Goal: Communication & Community: Answer question/provide support

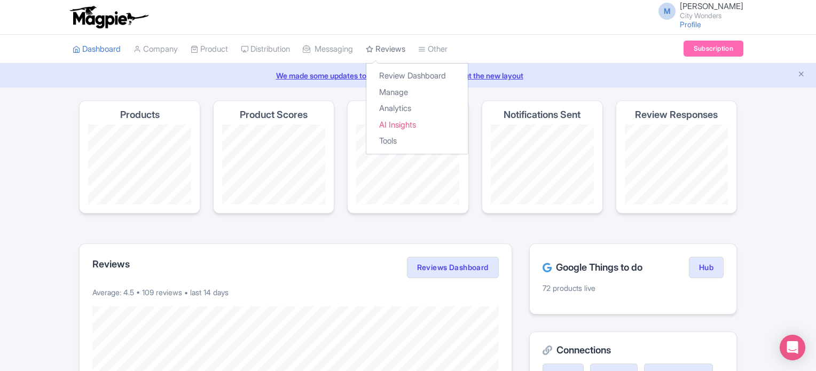
click at [405, 50] on link "Reviews" at bounding box center [386, 49] width 40 height 29
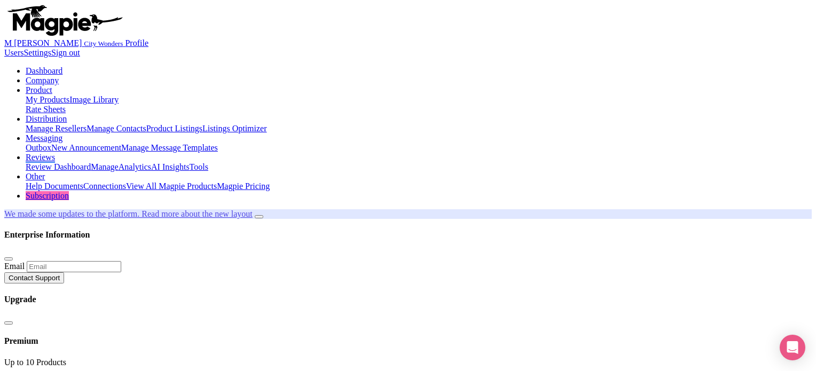
drag, startPoint x: 145, startPoint y: 250, endPoint x: 186, endPoint y: 250, distance: 41.1
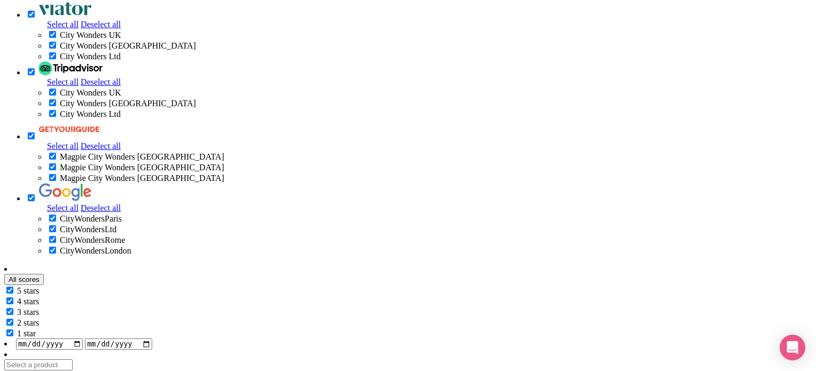
scroll to position [641, 0]
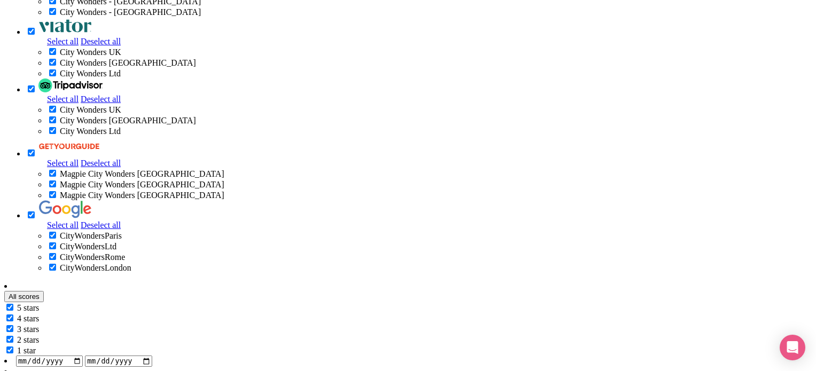
drag, startPoint x: 120, startPoint y: 269, endPoint x: 269, endPoint y: 273, distance: 149.1
drag, startPoint x: 331, startPoint y: 280, endPoint x: 540, endPoint y: 285, distance: 208.9
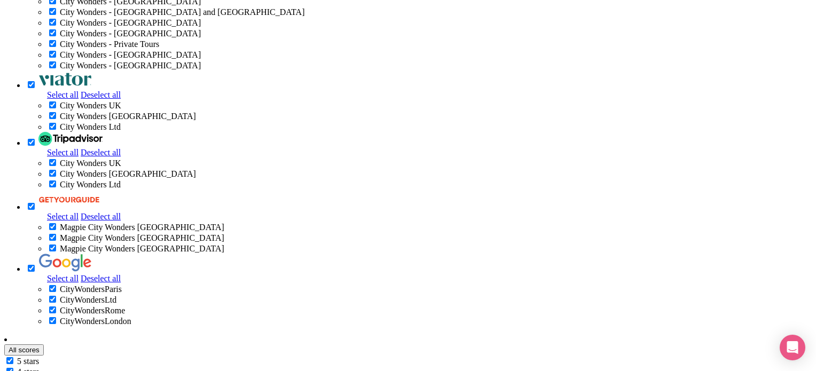
drag, startPoint x: 224, startPoint y: 243, endPoint x: 291, endPoint y: 242, distance: 66.8
drag, startPoint x: 190, startPoint y: 94, endPoint x: 273, endPoint y: 107, distance: 84.4
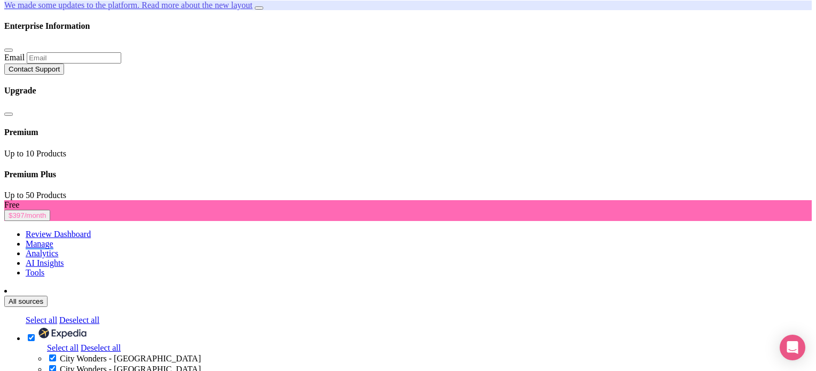
scroll to position [0, 0]
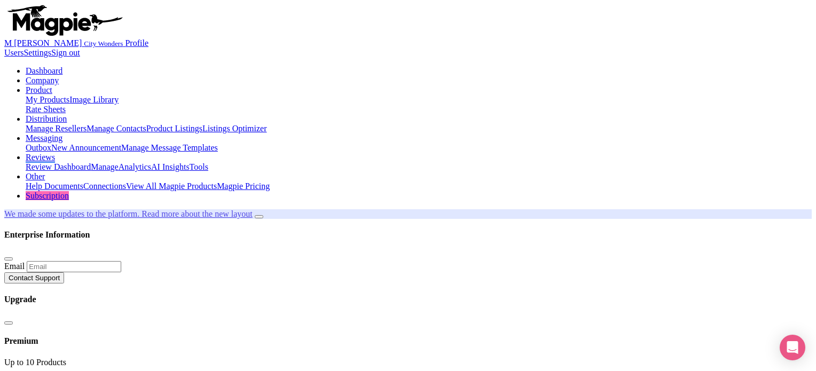
checkbox input "false"
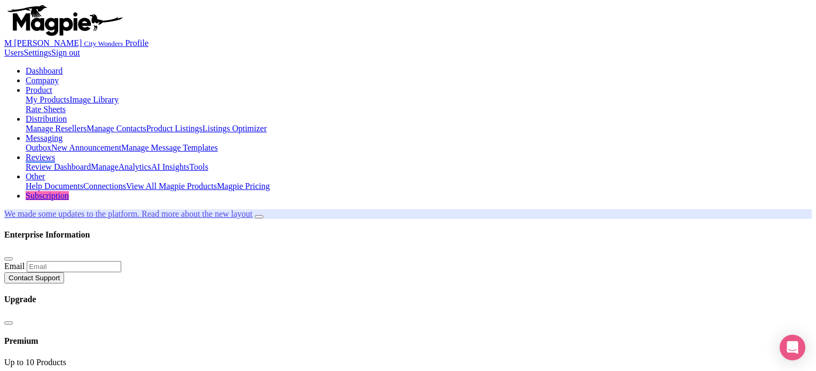
type input "2025-08-01"
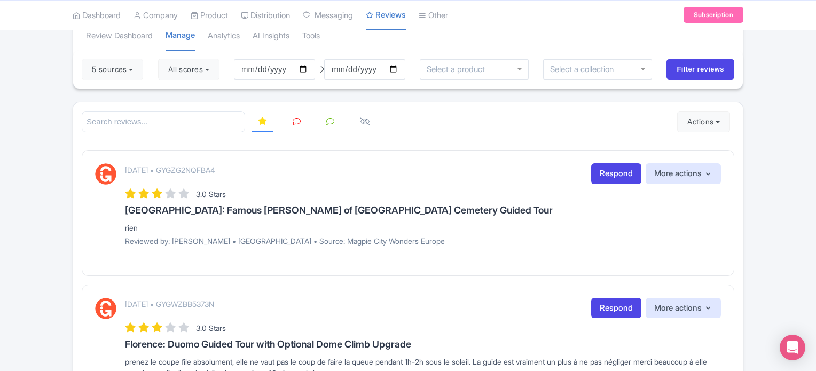
scroll to position [107, 0]
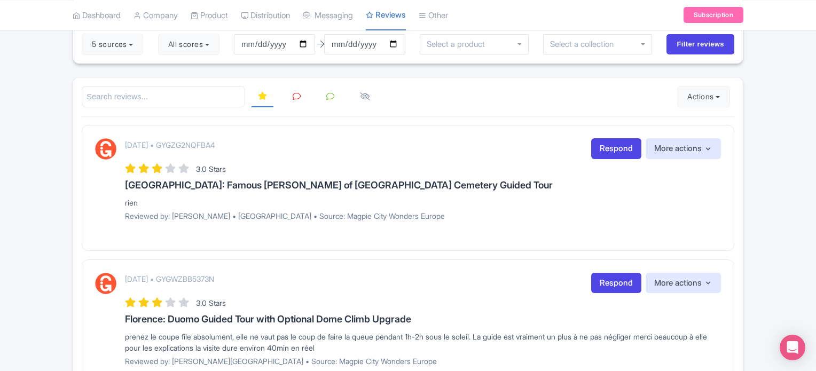
drag, startPoint x: 125, startPoint y: 202, endPoint x: 155, endPoint y: 202, distance: 29.9
click at [155, 202] on div "rien" at bounding box center [423, 202] width 596 height 11
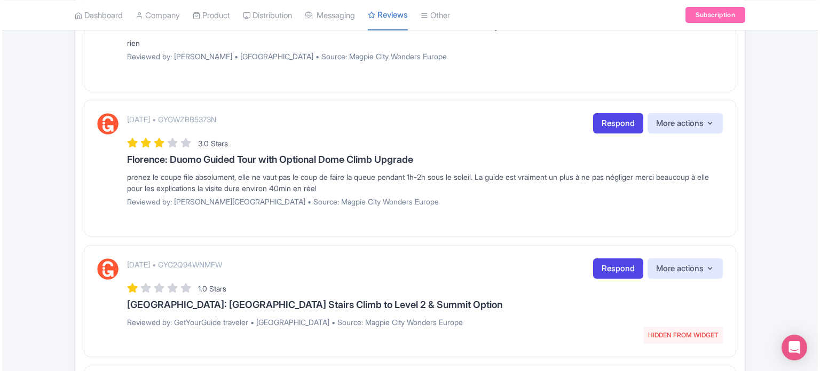
scroll to position [320, 0]
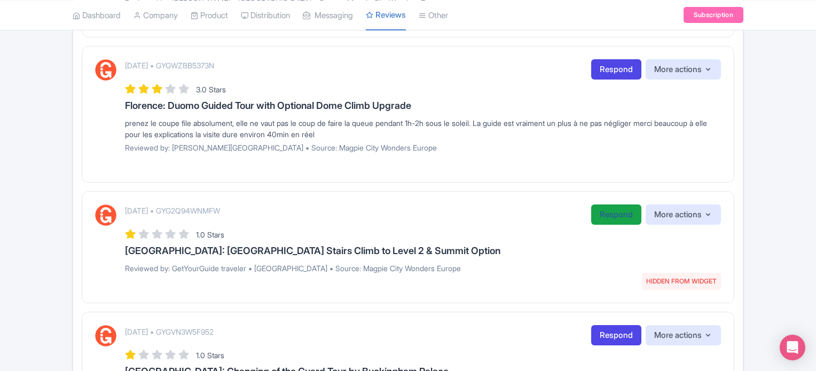
click at [594, 217] on link "Respond" at bounding box center [616, 215] width 50 height 21
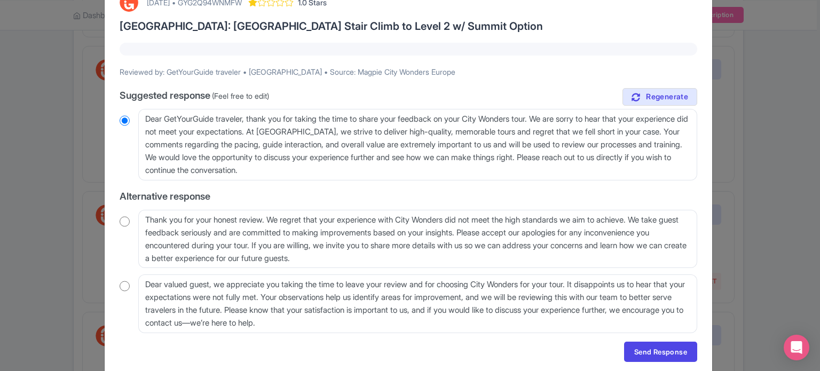
scroll to position [53, 0]
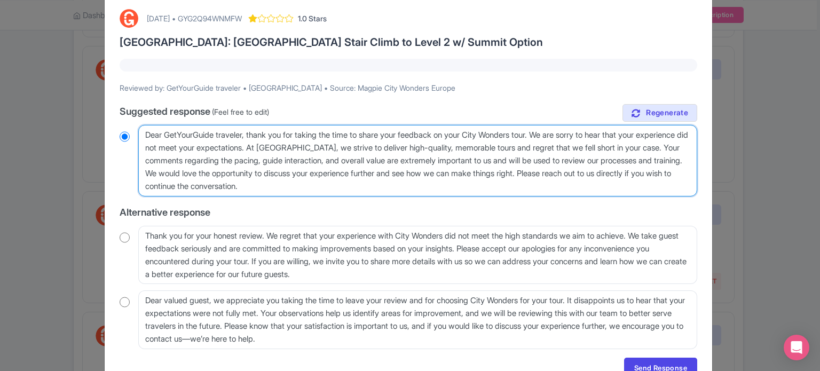
drag, startPoint x: 246, startPoint y: 136, endPoint x: 163, endPoint y: 137, distance: 82.3
click at [163, 137] on textarea "Dear GetYourGuide traveler, thank you for taking the time to share your feedbac…" at bounding box center [417, 161] width 559 height 72
drag, startPoint x: 314, startPoint y: 148, endPoint x: 472, endPoint y: 183, distance: 161.3
click at [469, 179] on textarea "Dear GetYourGuide traveler, thank you for taking the time to share your feedbac…" at bounding box center [417, 161] width 559 height 72
click at [472, 185] on textarea "Dear GetYourGuide traveler, thank you for taking the time to share your feedbac…" at bounding box center [417, 161] width 559 height 72
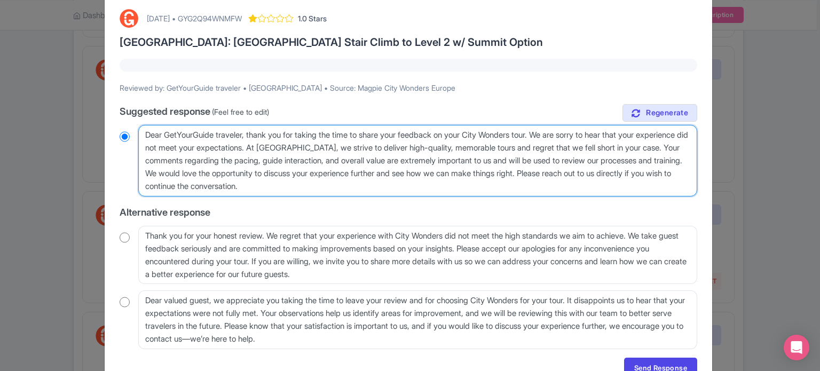
scroll to position [107, 0]
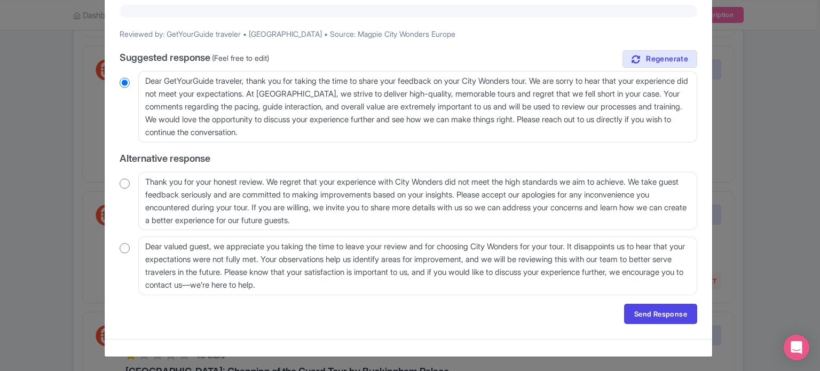
click at [124, 183] on input "radio" at bounding box center [125, 183] width 10 height 11
radio input "true"
click at [123, 249] on input "radio" at bounding box center [125, 248] width 10 height 11
radio input "true"
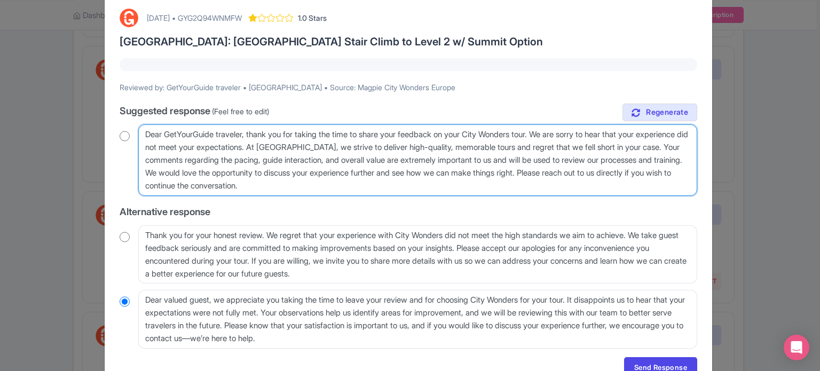
click at [207, 138] on textarea "Dear GetYourGuide traveler, thank you for taking the time to share your feedbac…" at bounding box center [417, 160] width 559 height 72
drag, startPoint x: 216, startPoint y: 135, endPoint x: 562, endPoint y: 174, distance: 348.3
click at [395, 185] on textarea "Dear GetYourGuide traveler, thank you for taking the time to share your feedbac…" at bounding box center [417, 160] width 559 height 72
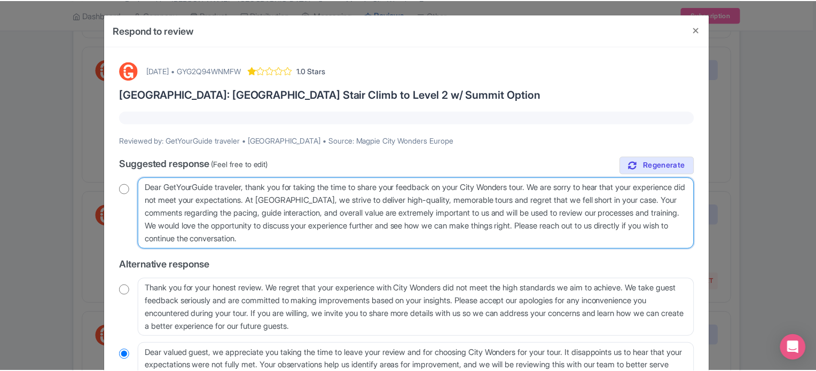
scroll to position [0, 0]
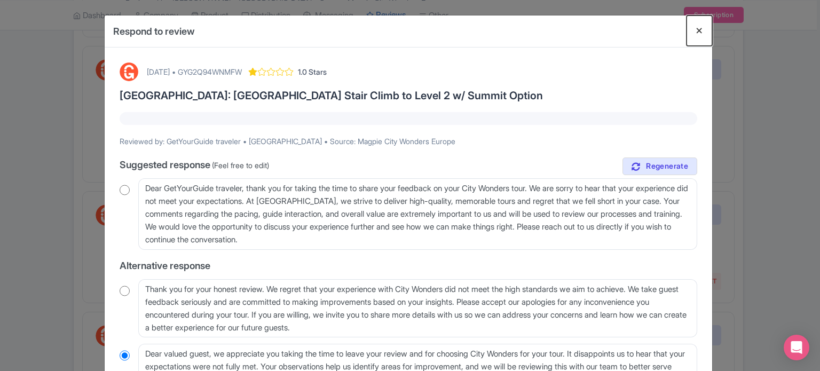
click at [698, 31] on button "Close" at bounding box center [700, 30] width 26 height 30
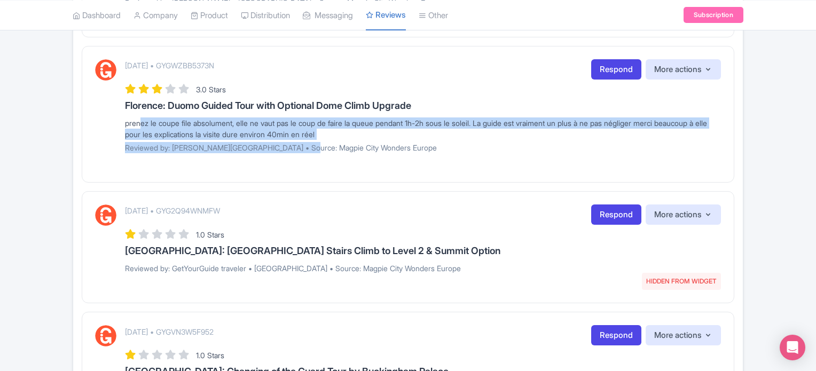
drag, startPoint x: 135, startPoint y: 119, endPoint x: 300, endPoint y: 148, distance: 167.1
click at [300, 148] on div "August 05, 2025 • GYGWZBB5373N Respond More actions Hide from this page Hide fr…" at bounding box center [423, 109] width 596 height 101
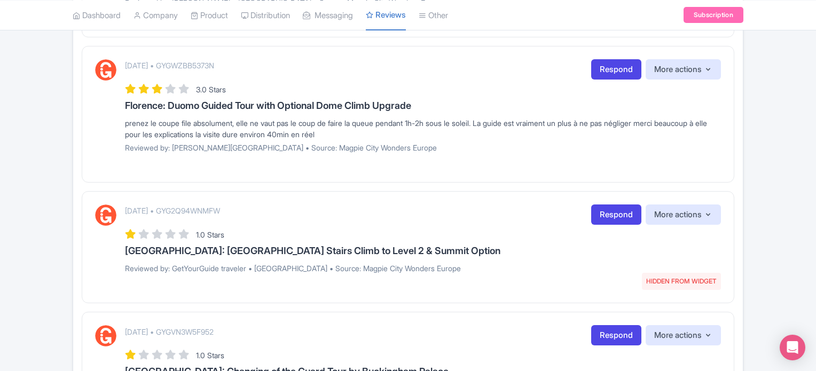
click at [426, 155] on div "August 05, 2025 • GYGWZBB5373N Respond More actions Hide from this page Hide fr…" at bounding box center [423, 109] width 596 height 101
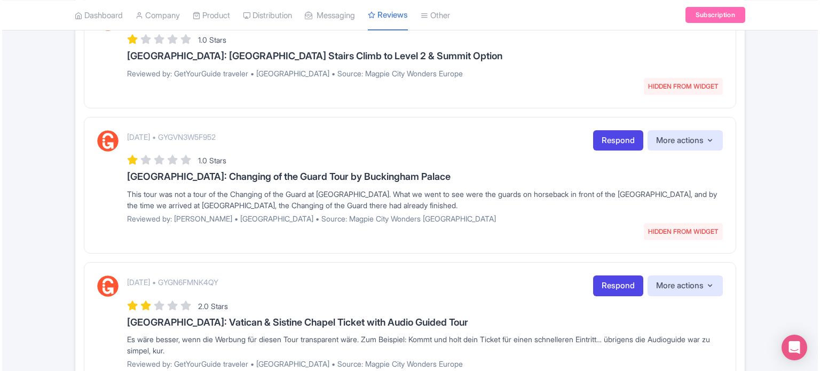
scroll to position [534, 0]
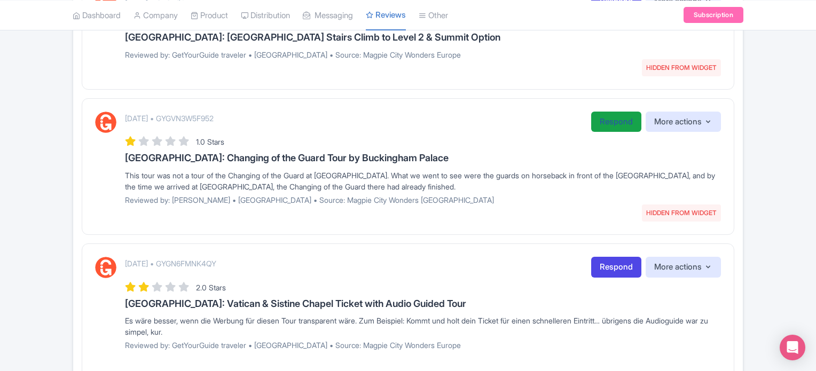
click at [599, 117] on link "Respond" at bounding box center [616, 122] width 50 height 21
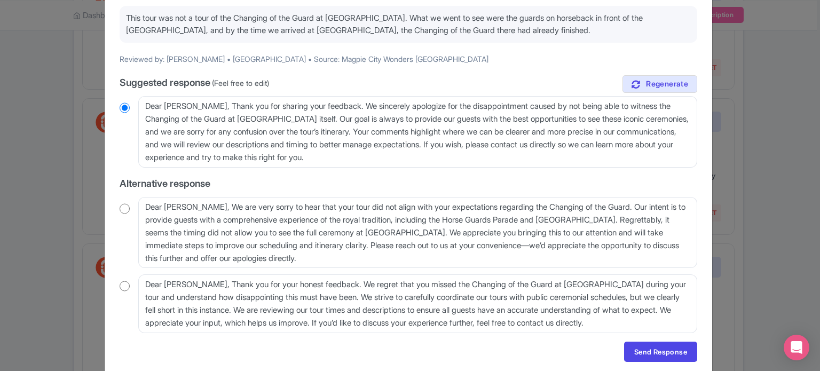
scroll to position [107, 0]
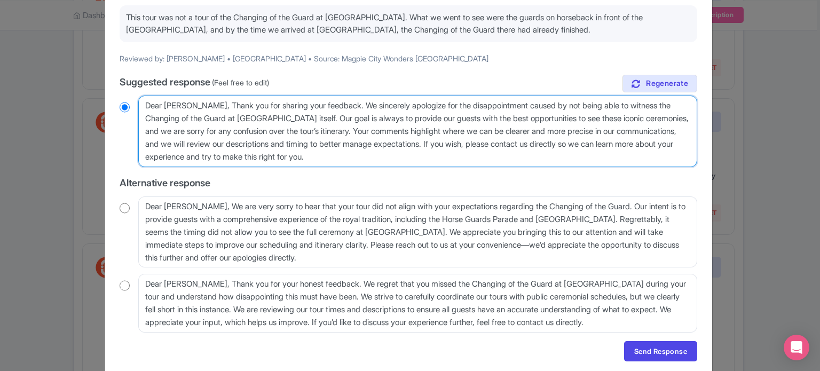
drag, startPoint x: 376, startPoint y: 111, endPoint x: 643, endPoint y: 105, distance: 267.1
click at [643, 105] on textarea "Dear Nobuko, Thank you for sharing your feedback. We sincerely apologize for th…" at bounding box center [417, 132] width 559 height 72
click at [598, 134] on textarea "Dear Nobuko, Thank you for sharing your feedback. We sincerely apologize for th…" at bounding box center [417, 132] width 559 height 72
drag, startPoint x: 194, startPoint y: 122, endPoint x: 342, endPoint y: 121, distance: 147.4
click at [342, 121] on textarea "Dear Nobuko, Thank you for sharing your feedback. We sincerely apologize for th…" at bounding box center [417, 132] width 559 height 72
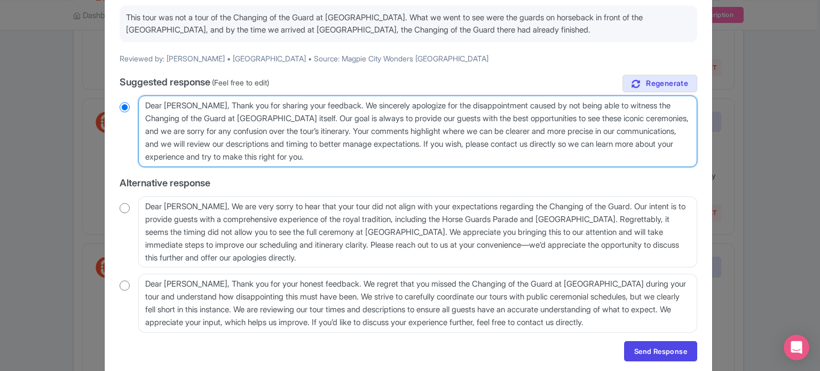
click at [389, 136] on textarea "Dear Nobuko, Thank you for sharing your feedback. We sincerely apologize for th…" at bounding box center [417, 132] width 559 height 72
drag, startPoint x: 200, startPoint y: 130, endPoint x: 470, endPoint y: 157, distance: 271.1
click at [398, 129] on textarea "Dear Nobuko, Thank you for sharing your feedback. We sincerely apologize for th…" at bounding box center [417, 132] width 559 height 72
click at [470, 157] on textarea "Dear Nobuko, Thank you for sharing your feedback. We sincerely apologize for th…" at bounding box center [417, 132] width 559 height 72
drag, startPoint x: 453, startPoint y: 162, endPoint x: 136, endPoint y: 105, distance: 322.4
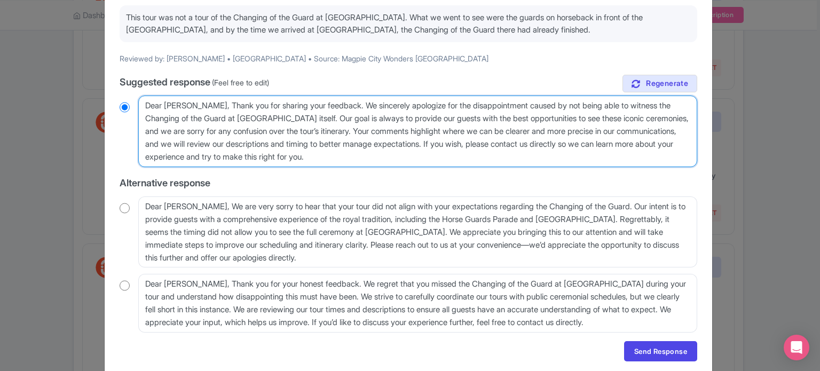
click at [136, 105] on div "Dear Nobuko, Thank you for sharing your feedback. We sincerely apologize for th…" at bounding box center [409, 132] width 578 height 72
click at [264, 131] on textarea "Dear Nobuko, Thank you for sharing your feedback. We sincerely apologize for th…" at bounding box center [417, 132] width 559 height 72
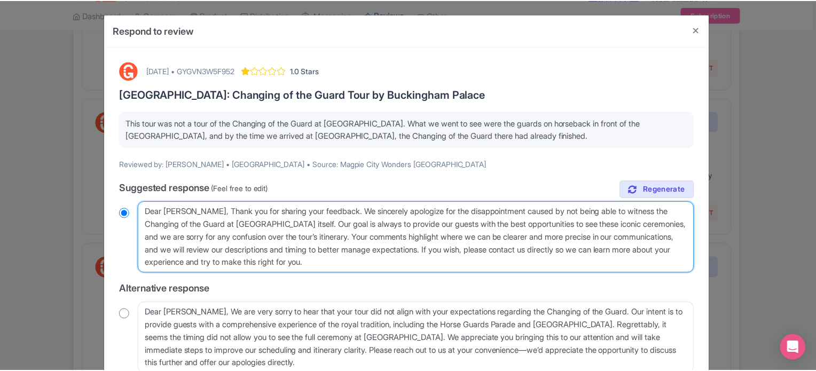
scroll to position [0, 0]
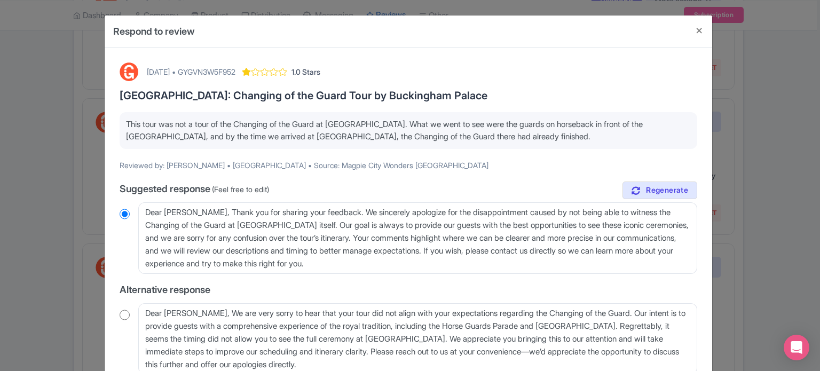
drag, startPoint x: 136, startPoint y: 128, endPoint x: 637, endPoint y: 138, distance: 501.1
click at [637, 138] on p "This tour was not a tour of the Changing of the Guard at Buckingham Palace. Wha…" at bounding box center [408, 131] width 565 height 24
click at [478, 112] on div "This tour was not a tour of the Changing of the Guard at Buckingham Palace. Wha…" at bounding box center [409, 130] width 578 height 37
drag, startPoint x: 421, startPoint y: 123, endPoint x: 633, endPoint y: 140, distance: 212.2
click at [633, 140] on p "This tour was not a tour of the Changing of the Guard at Buckingham Palace. Wha…" at bounding box center [408, 131] width 565 height 24
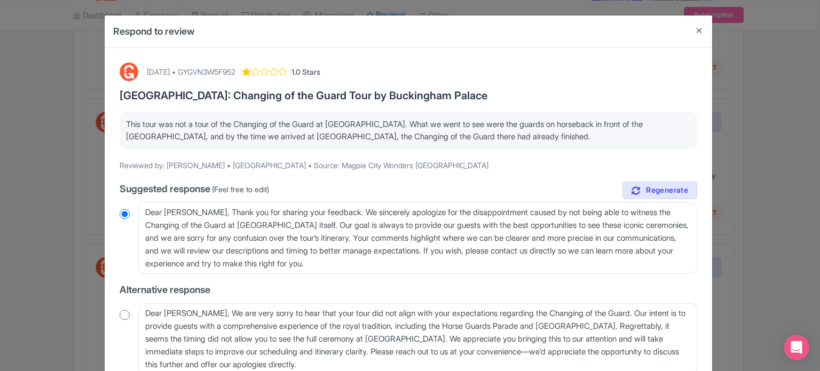
click at [633, 140] on p "This tour was not a tour of the Changing of the Guard at Buckingham Palace. Wha…" at bounding box center [408, 131] width 565 height 24
drag, startPoint x: 129, startPoint y: 124, endPoint x: 628, endPoint y: 136, distance: 499.0
click at [626, 136] on p "This tour was not a tour of the Changing of the Guard at Buckingham Palace. Wha…" at bounding box center [408, 131] width 565 height 24
click at [628, 136] on p "This tour was not a tour of the Changing of the Guard at Buckingham Palace. Wha…" at bounding box center [408, 131] width 565 height 24
click at [693, 34] on button "Close" at bounding box center [700, 30] width 26 height 30
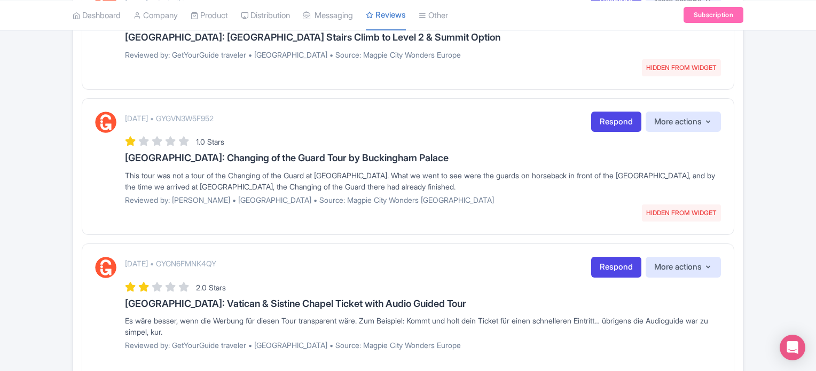
click at [496, 225] on div "August 05, 2025 • GYGVN3W5F952 HIDDEN FROM WIDGET Respond More actions Hide fro…" at bounding box center [408, 166] width 653 height 137
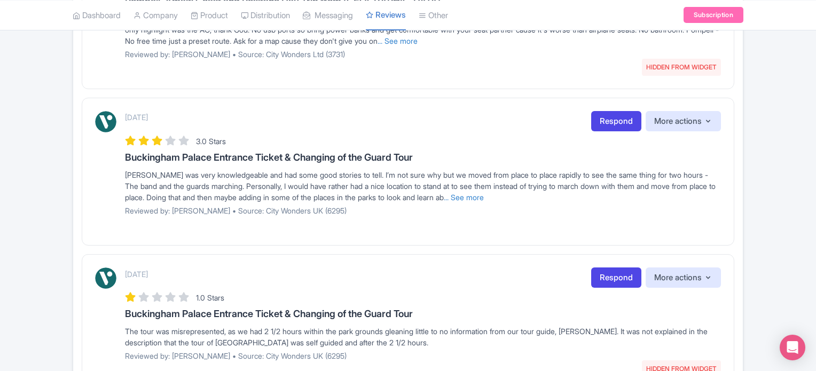
scroll to position [1380, 0]
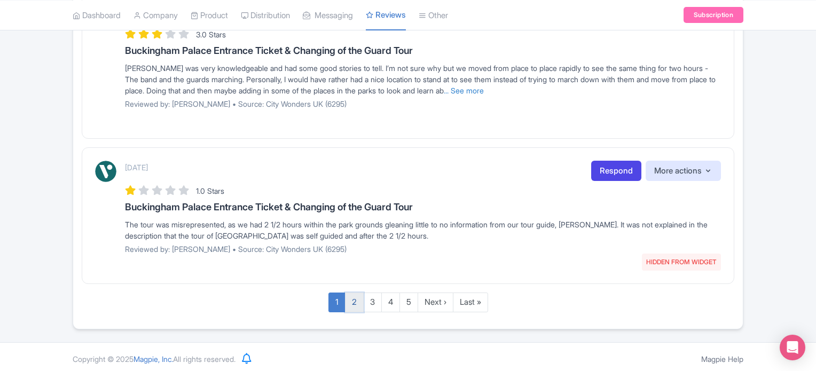
click at [354, 295] on link "2" at bounding box center [354, 303] width 19 height 20
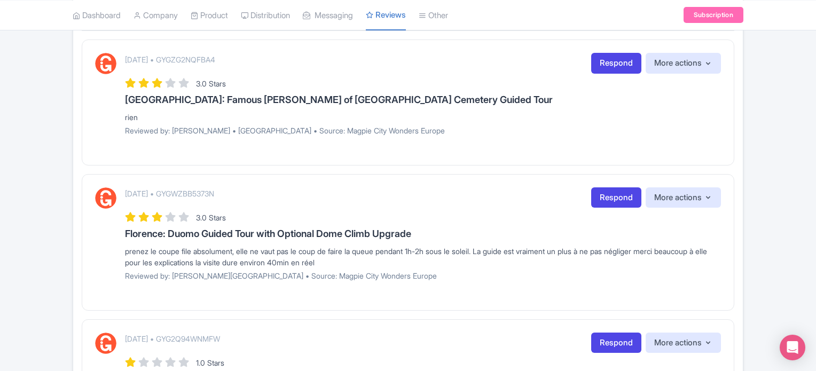
scroll to position [151, 0]
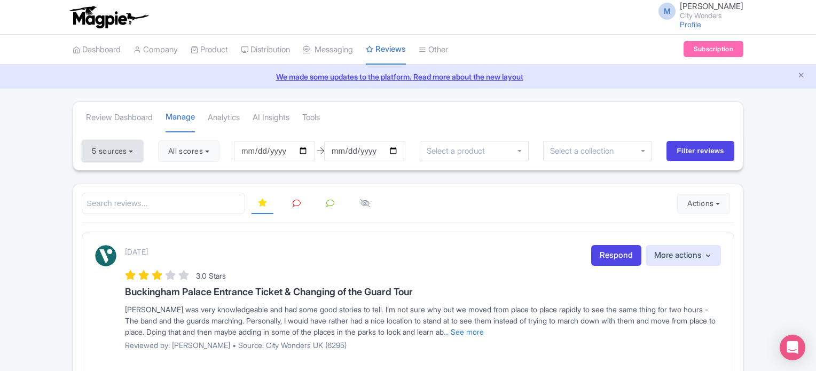
click at [140, 154] on button "5 sources" at bounding box center [112, 150] width 61 height 21
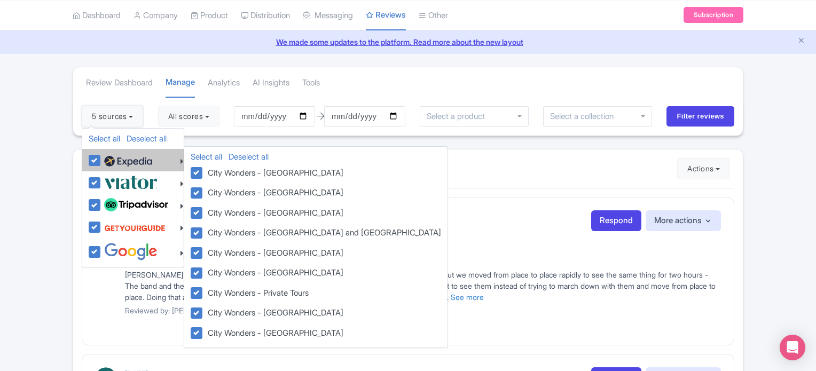
scroll to position [53, 0]
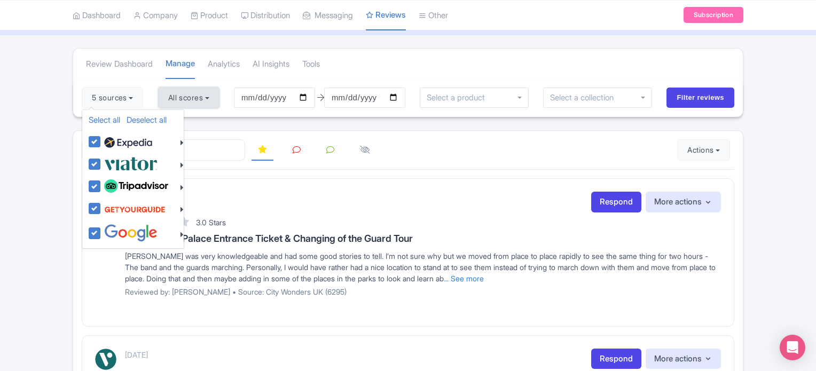
click at [204, 95] on button "All scores" at bounding box center [188, 97] width 61 height 21
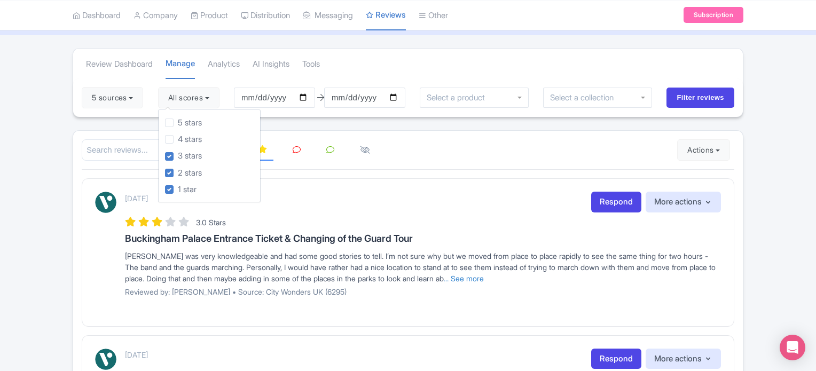
click at [489, 99] on input "select-one" at bounding box center [459, 98] width 64 height 10
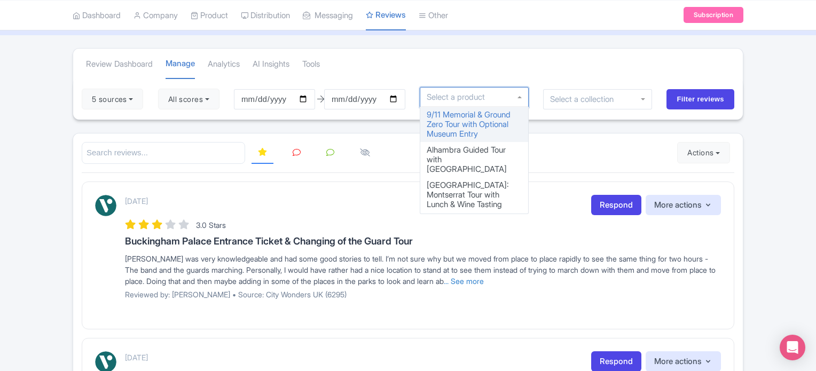
click at [575, 80] on div "5 sources Select all Deselect all Select all Deselect all City Wonders - Vatica…" at bounding box center [408, 99] width 670 height 41
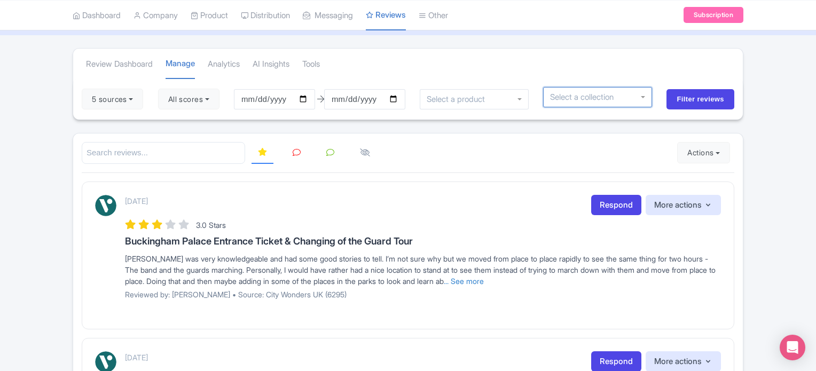
click at [624, 95] on div at bounding box center [597, 97] width 109 height 20
click at [599, 74] on div "Review Dashboard Manage Analytics AI Insights Tools" at bounding box center [408, 64] width 670 height 30
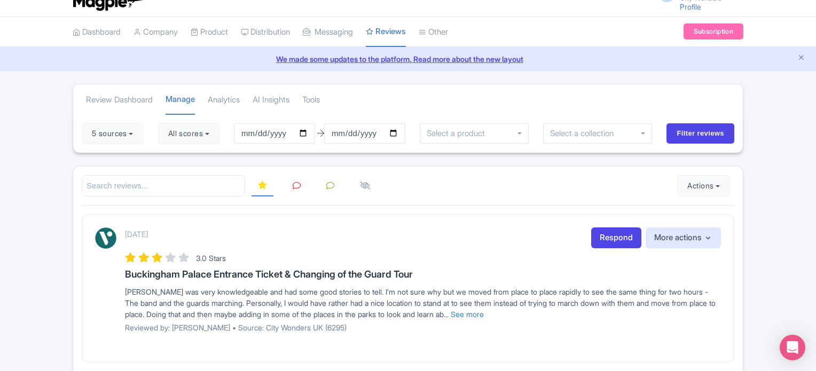
scroll to position [0, 0]
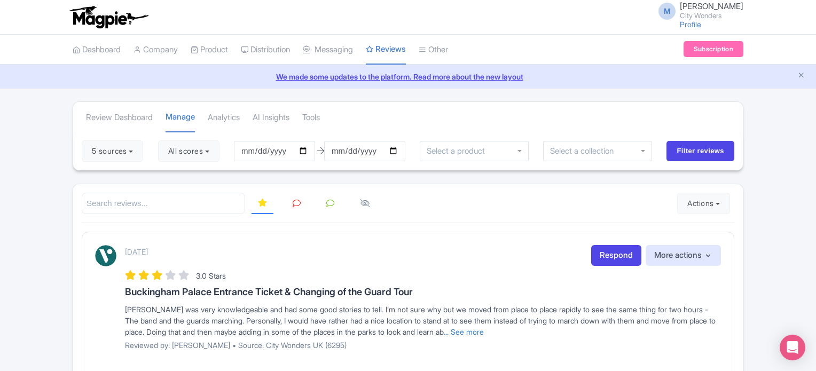
click at [326, 114] on li "Tools" at bounding box center [311, 118] width 30 height 30
click at [320, 118] on link "Tools" at bounding box center [311, 117] width 18 height 29
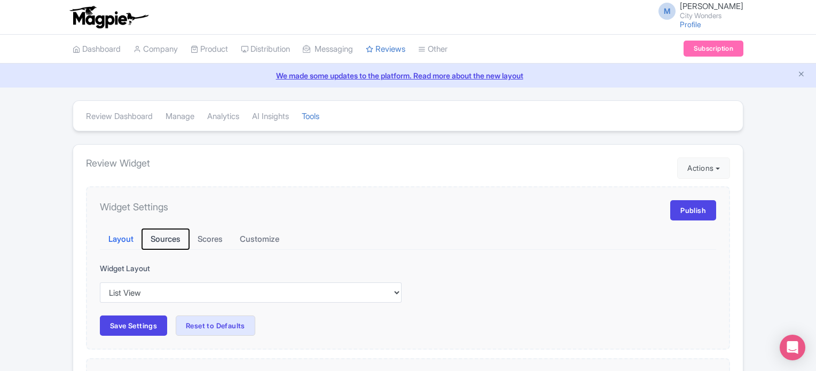
click at [167, 237] on button "Sources" at bounding box center [165, 239] width 47 height 21
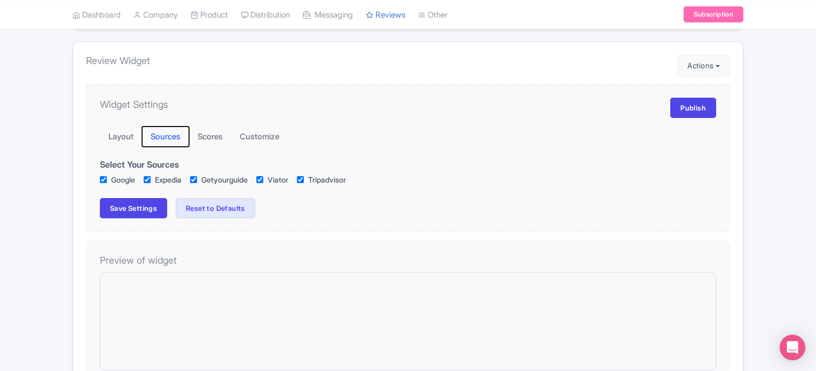
scroll to position [26, 0]
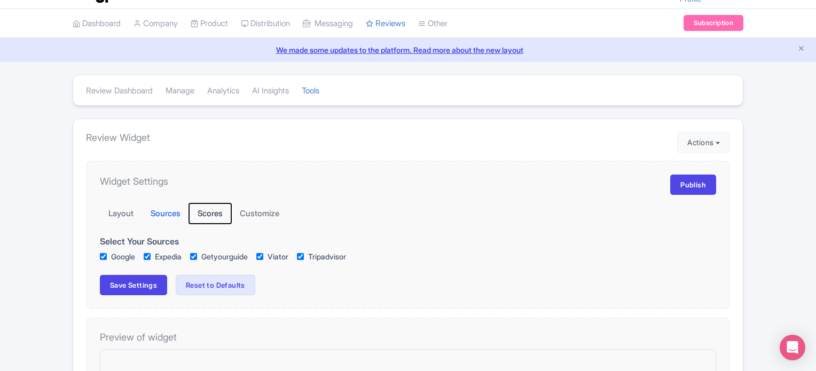
click at [217, 211] on button "Scores" at bounding box center [210, 213] width 42 height 21
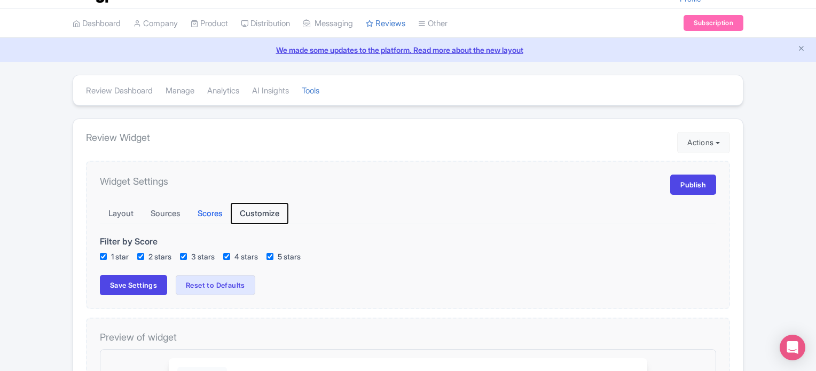
click at [265, 210] on button "Customize" at bounding box center [259, 213] width 57 height 21
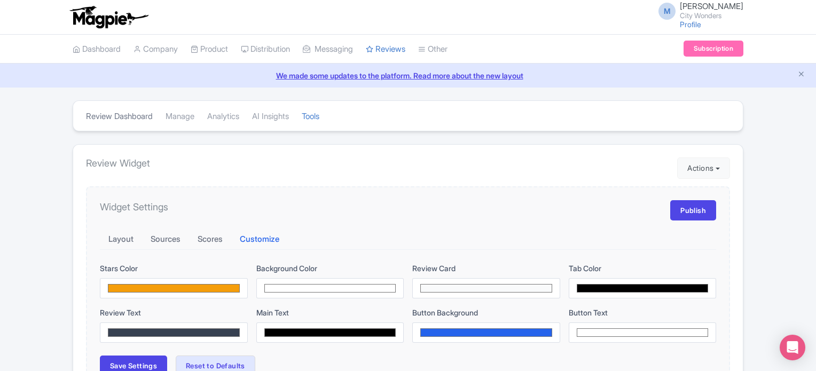
click at [147, 115] on link "Review Dashboard" at bounding box center [119, 116] width 67 height 29
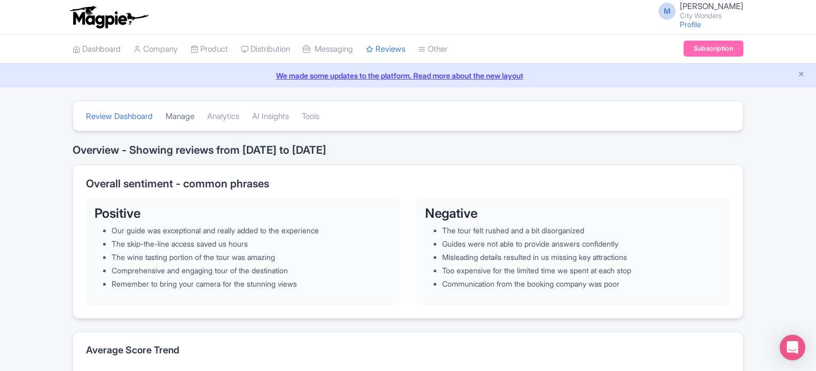
click at [189, 118] on link "Manage" at bounding box center [180, 116] width 29 height 29
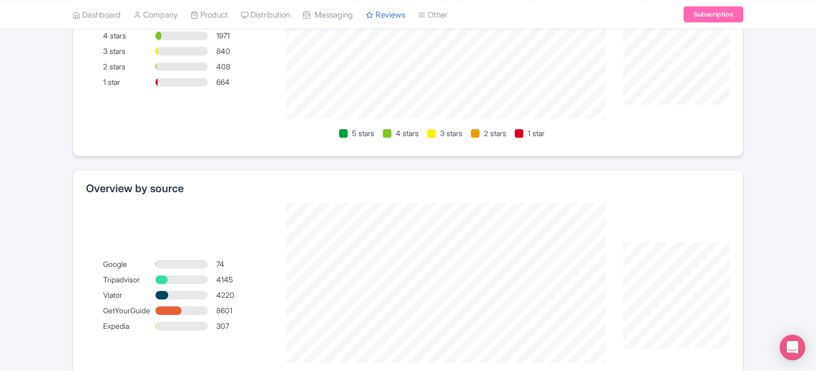
scroll to position [744, 0]
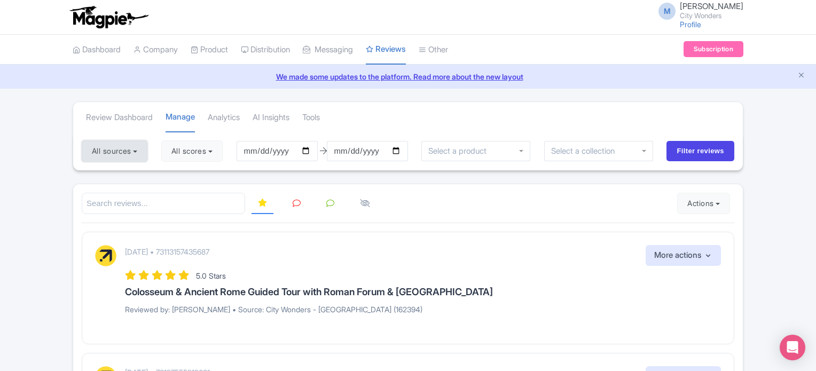
click at [130, 155] on button "All sources" at bounding box center [115, 150] width 66 height 21
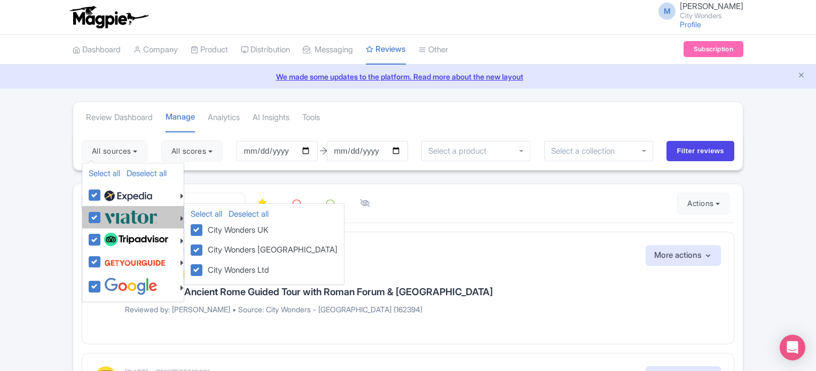
click at [101, 218] on label at bounding box center [129, 217] width 56 height 18
click at [101, 215] on input "checkbox" at bounding box center [104, 211] width 7 height 7
checkbox input "false"
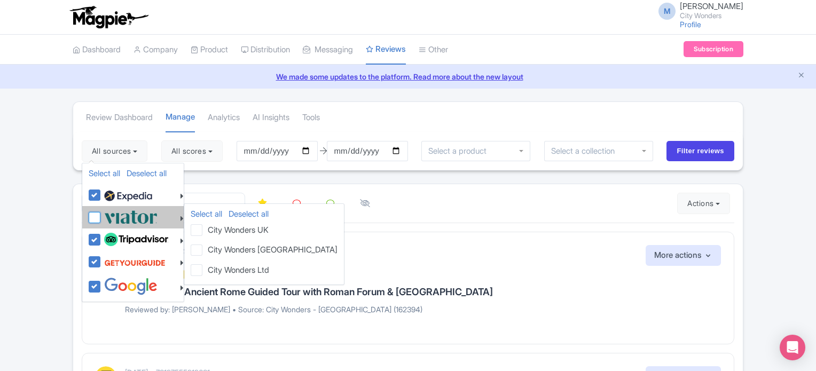
checkbox input "false"
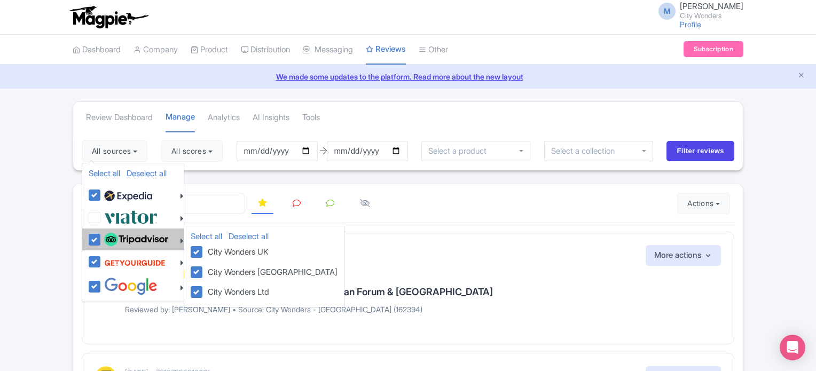
click at [101, 243] on label at bounding box center [134, 240] width 67 height 18
click at [101, 238] on input "checkbox" at bounding box center [104, 234] width 7 height 7
checkbox input "false"
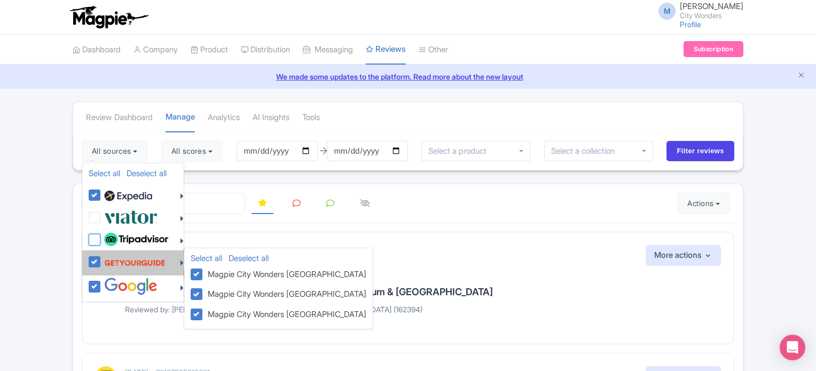
checkbox input "false"
click at [101, 259] on label at bounding box center [133, 263] width 64 height 20
click at [101, 259] on input "checkbox" at bounding box center [104, 256] width 7 height 7
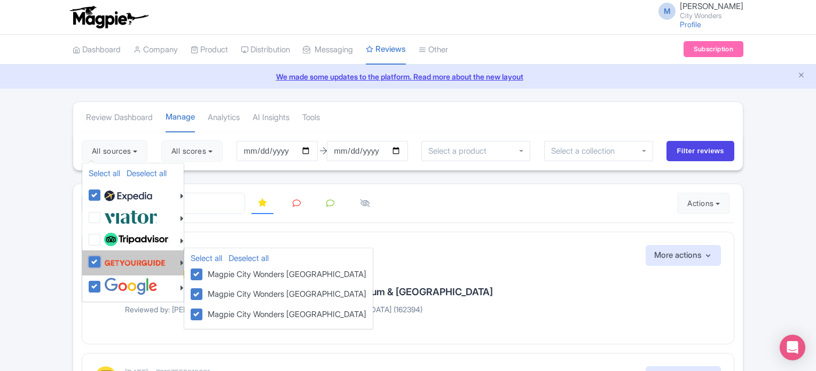
checkbox input "false"
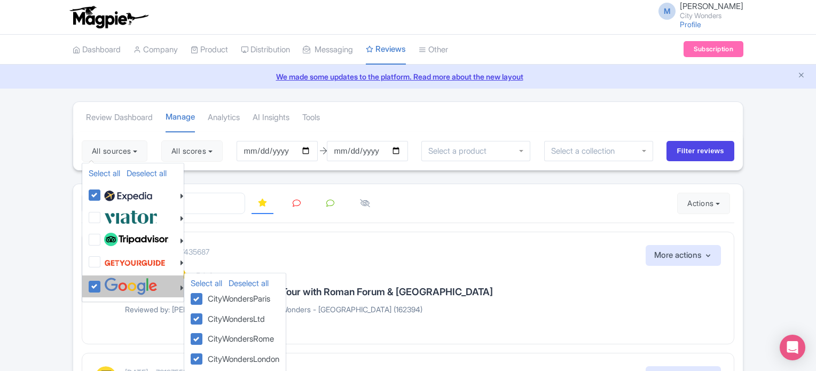
click at [101, 282] on label at bounding box center [129, 287] width 56 height 18
click at [101, 282] on input "checkbox" at bounding box center [104, 281] width 7 height 7
checkbox input "false"
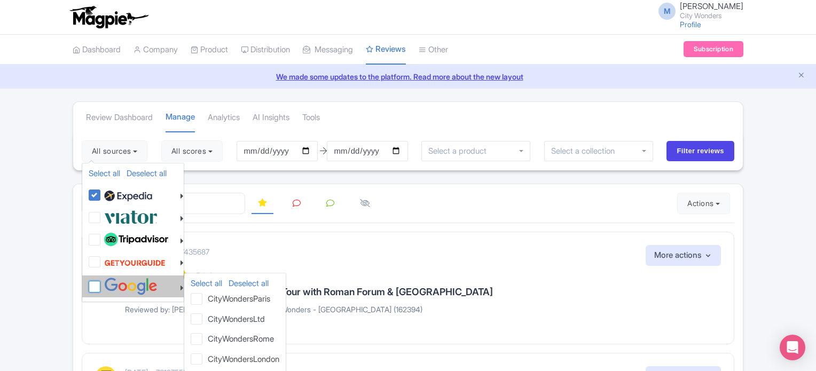
checkbox input "false"
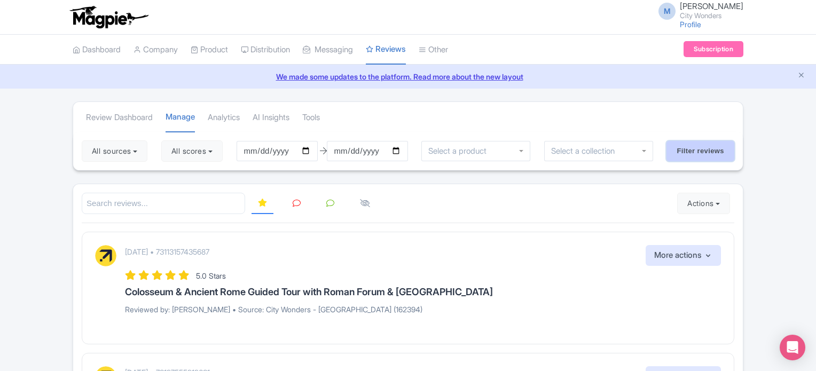
click at [669, 153] on input "Filter reviews" at bounding box center [701, 151] width 68 height 20
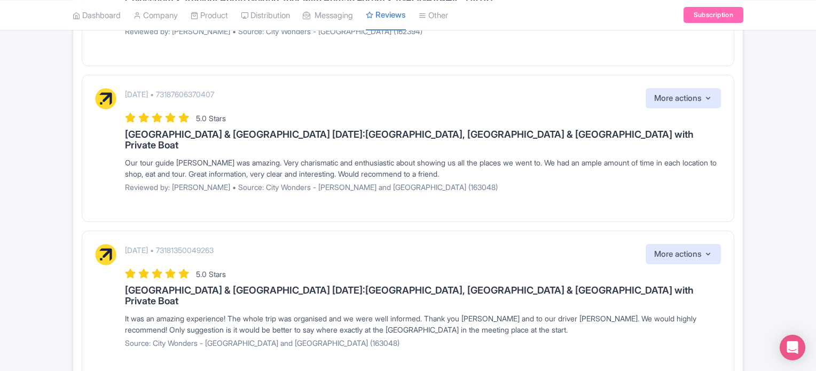
scroll to position [1330, 0]
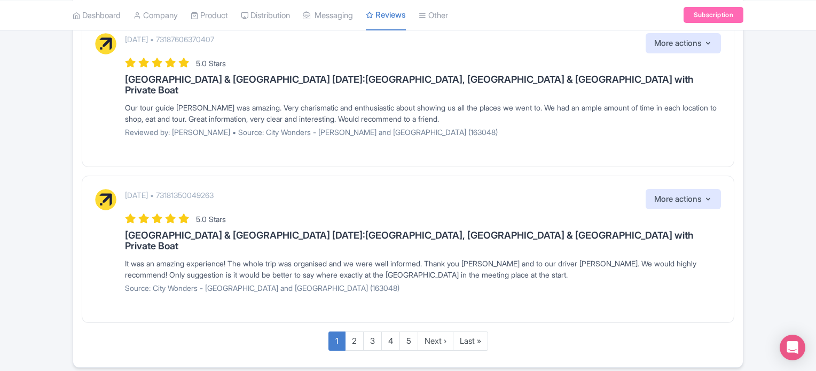
scroll to position [1330, 0]
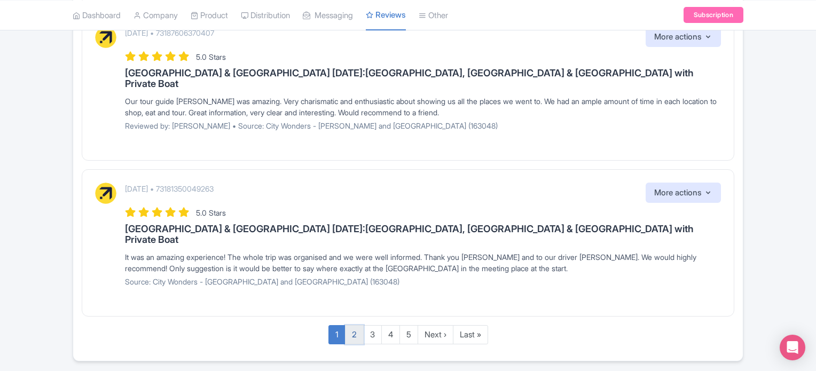
click at [349, 325] on link "2" at bounding box center [354, 335] width 19 height 20
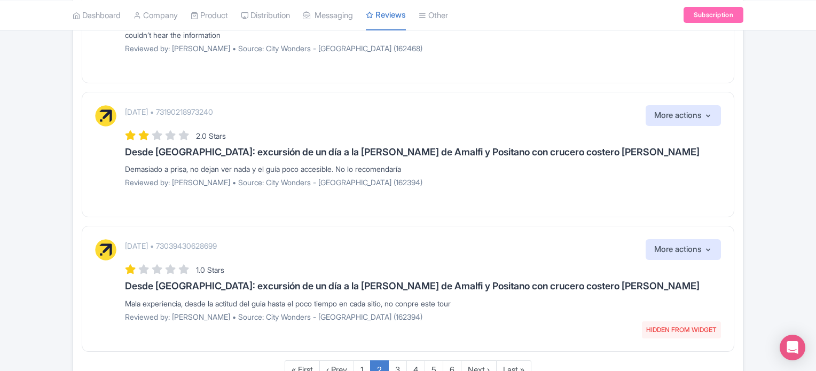
scroll to position [1232, 0]
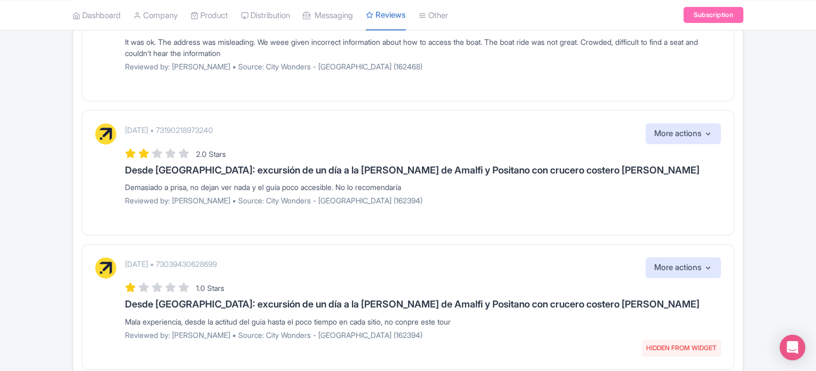
drag, startPoint x: 539, startPoint y: 175, endPoint x: 458, endPoint y: 147, distance: 85.3
click at [458, 147] on div "August 03, 2025 • 73190218973240 More actions Hide from this page Hide from rev…" at bounding box center [423, 168] width 596 height 90
click at [505, 185] on div "August 03, 2025 • 73190218973240 More actions Hide from this page Hide from rev…" at bounding box center [408, 173] width 653 height 126
drag, startPoint x: 649, startPoint y: 313, endPoint x: 722, endPoint y: 311, distance: 72.1
click at [722, 311] on div "August 03, 2025 • 73039430628699 HIDDEN FROM WIDGET More actions Hide from this…" at bounding box center [408, 307] width 653 height 126
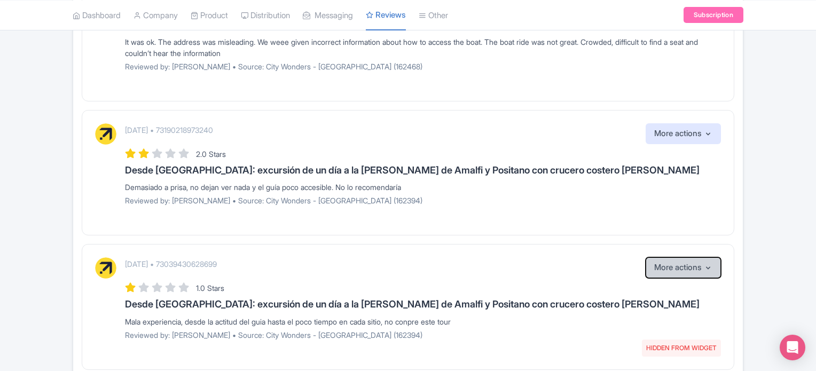
click at [715, 257] on button "More actions" at bounding box center [683, 267] width 75 height 21
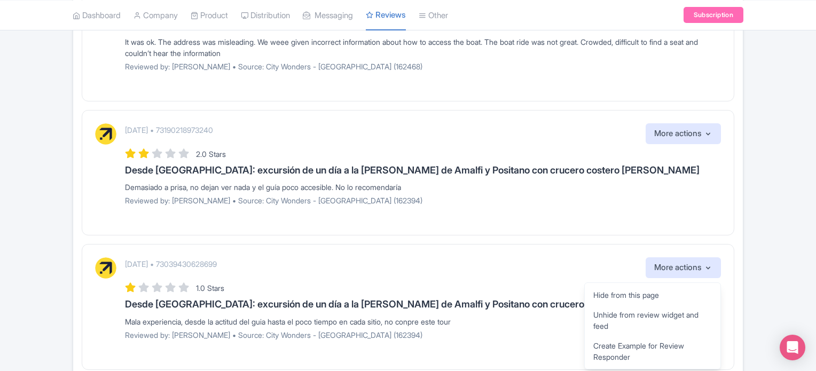
click at [453, 330] on p "Reviewed by: OSCAR R • Source: City Wonders - Rome (162394)" at bounding box center [423, 335] width 596 height 11
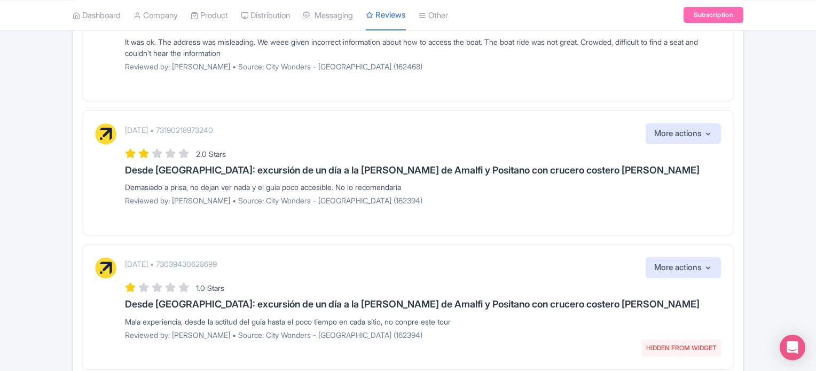
drag, startPoint x: 135, startPoint y: 287, endPoint x: 512, endPoint y: 287, distance: 377.1
click at [512, 316] on div "Mala experiencia, desde la actitud del guia hasta el poco tiempo en cada sitio,…" at bounding box center [423, 321] width 596 height 11
click at [513, 316] on div "Mala experiencia, desde la actitud del guia hasta el poco tiempo en cada sitio,…" at bounding box center [423, 321] width 596 height 11
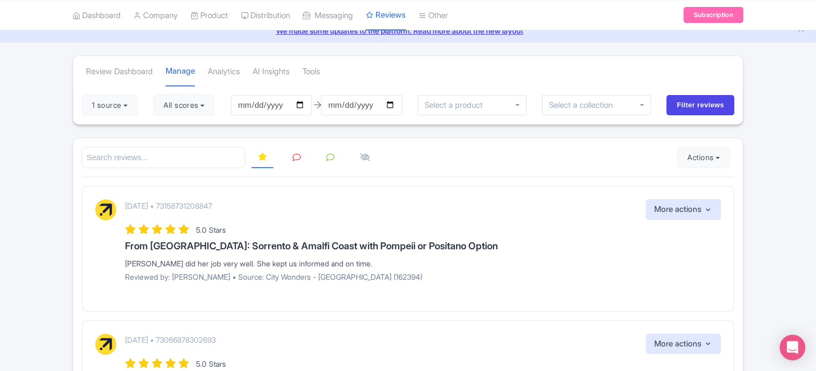
scroll to position [0, 0]
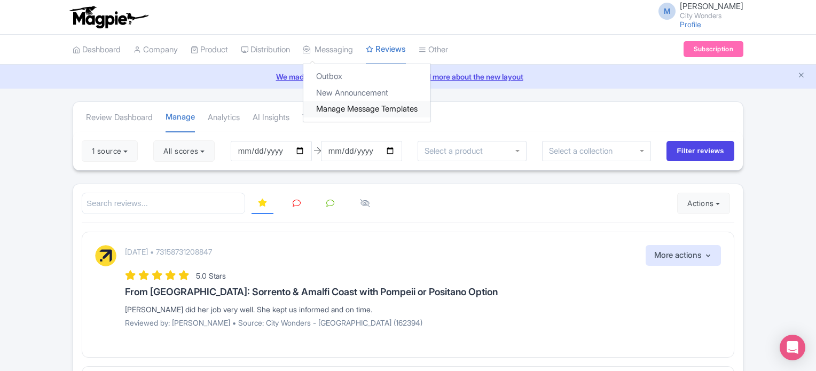
click at [356, 108] on link "Manage Message Templates" at bounding box center [366, 109] width 127 height 17
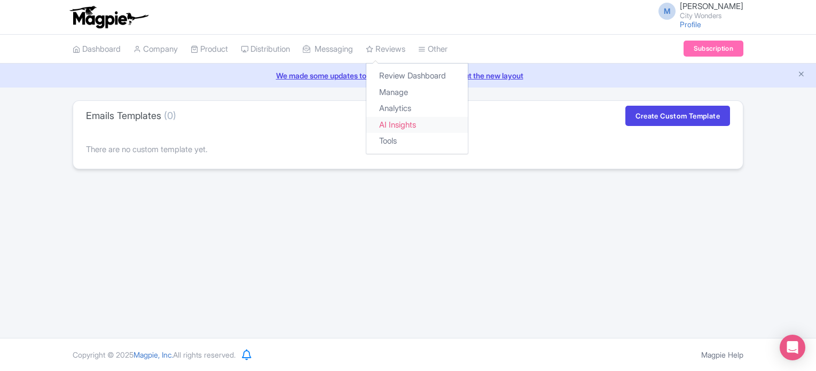
click at [413, 127] on link "AI Insights" at bounding box center [416, 125] width 101 height 17
